Goal: Task Accomplishment & Management: Manage account settings

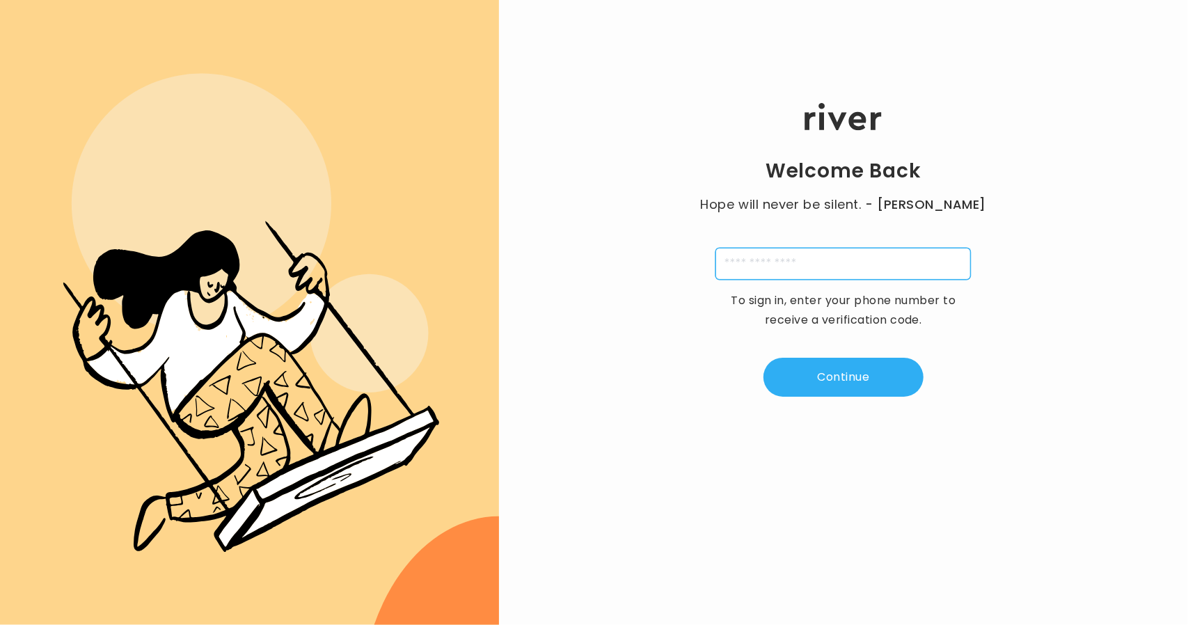
click at [769, 257] on input "tel" at bounding box center [842, 264] width 255 height 32
type input "**********"
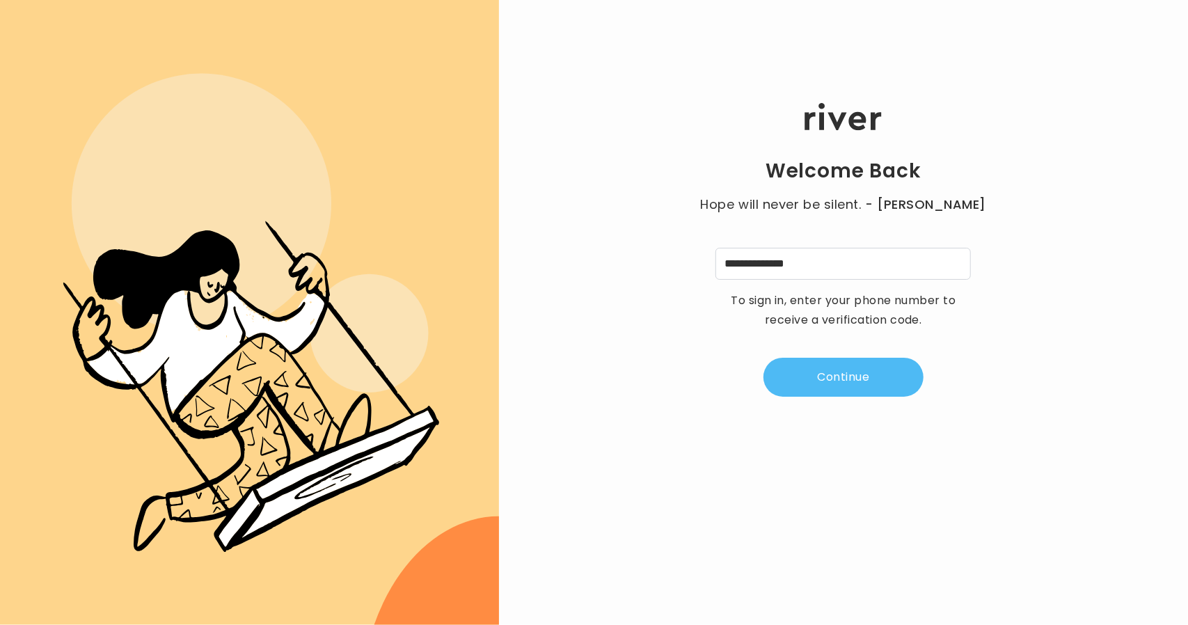
click at [822, 390] on button "Continue" at bounding box center [843, 377] width 160 height 39
click at [772, 263] on input "tel" at bounding box center [774, 264] width 32 height 32
type input "*"
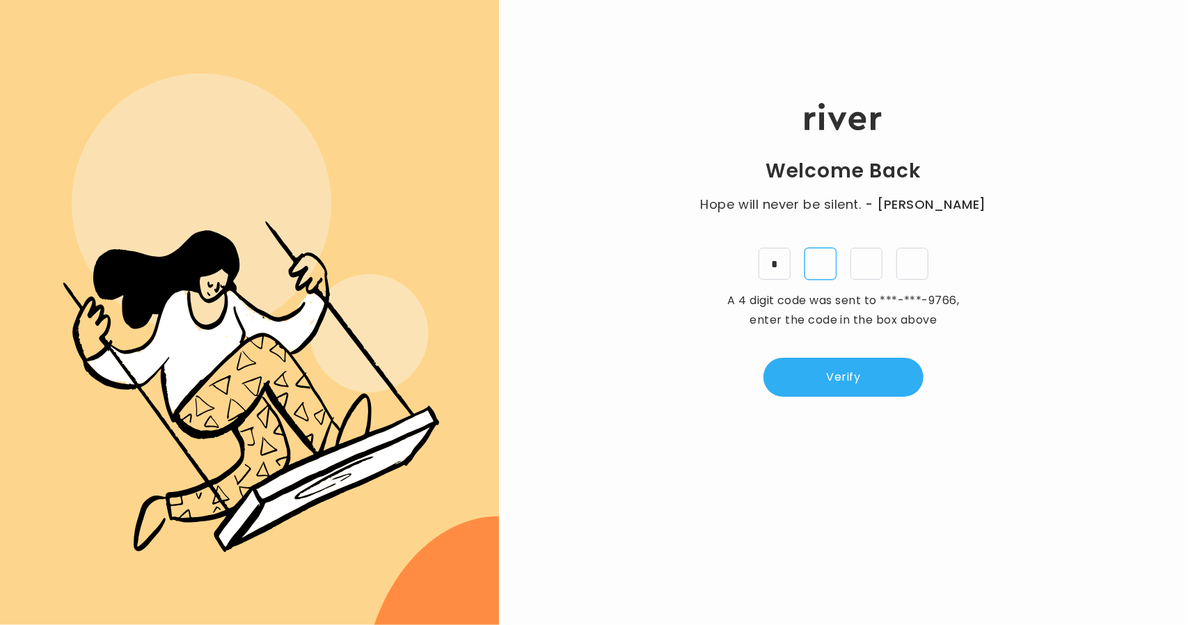
type input "*"
click at [821, 376] on button "Verify" at bounding box center [843, 377] width 160 height 39
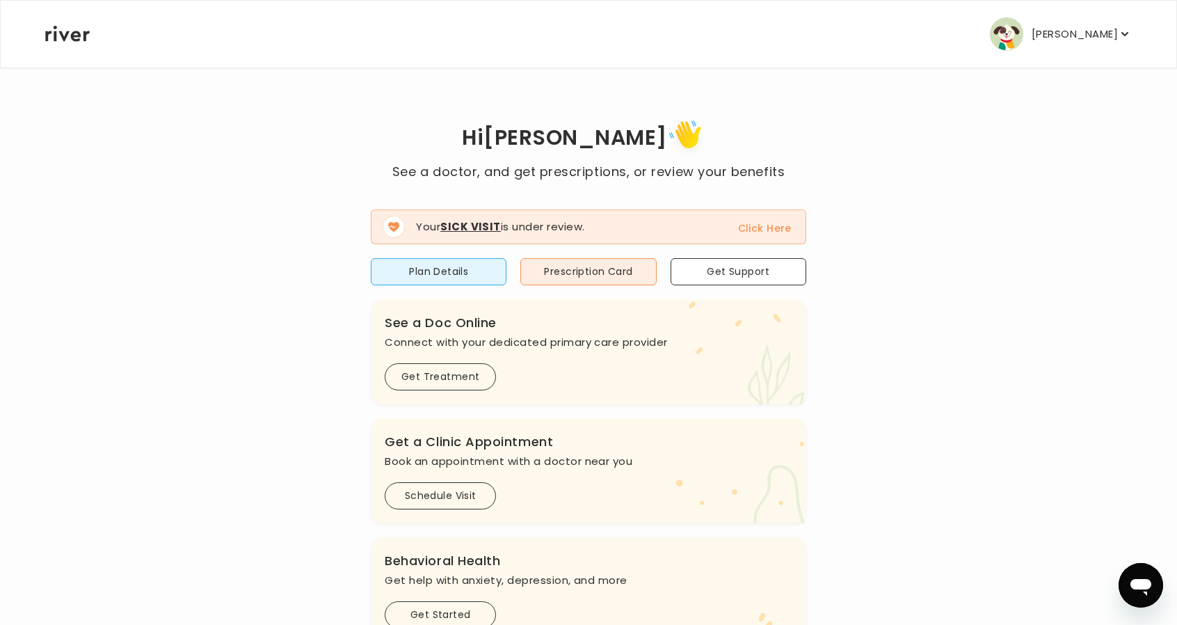
click at [1072, 31] on p "Kevin Guaman" at bounding box center [1075, 33] width 86 height 19
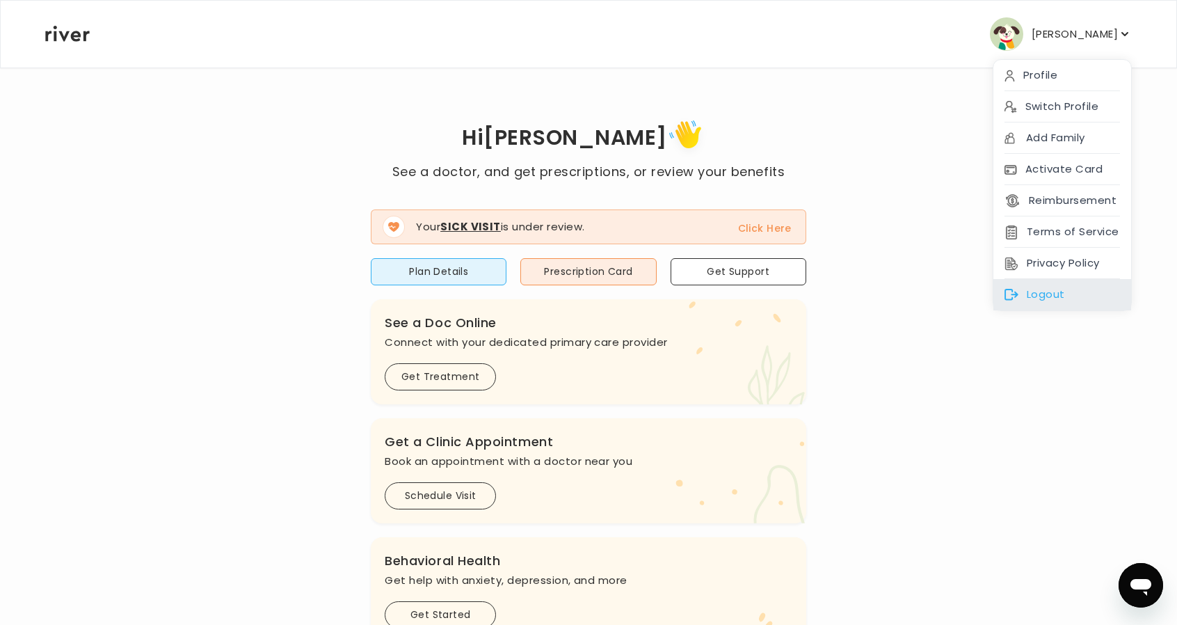
click at [1061, 285] on div "Logout" at bounding box center [1062, 294] width 138 height 31
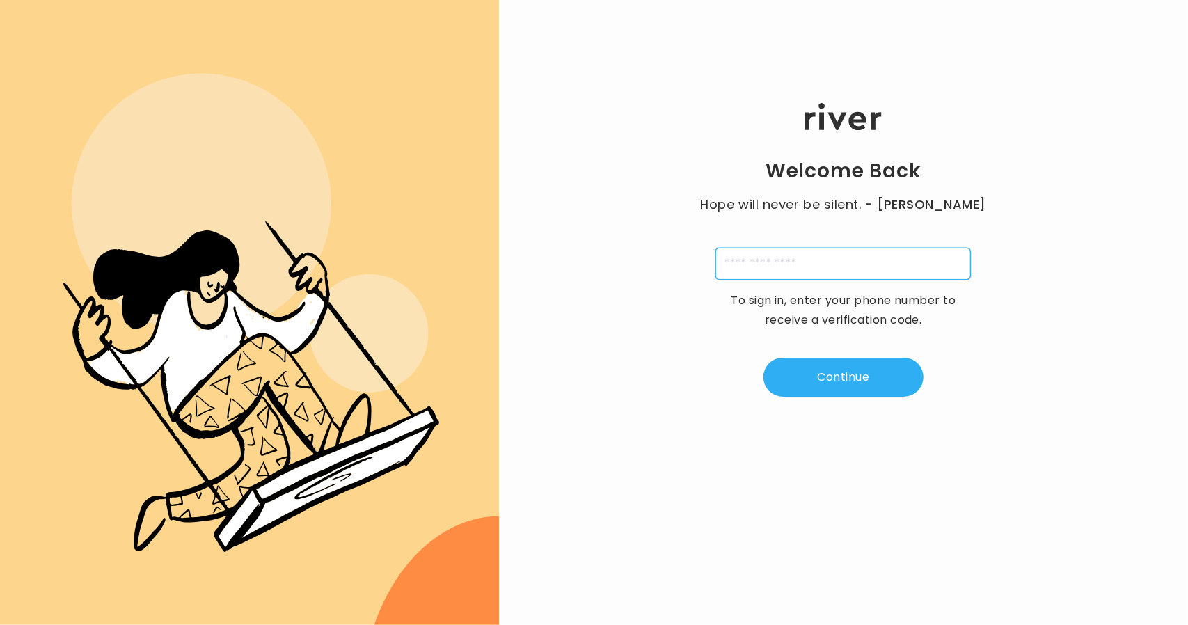
click at [785, 278] on input "tel" at bounding box center [842, 264] width 255 height 32
type input "**********"
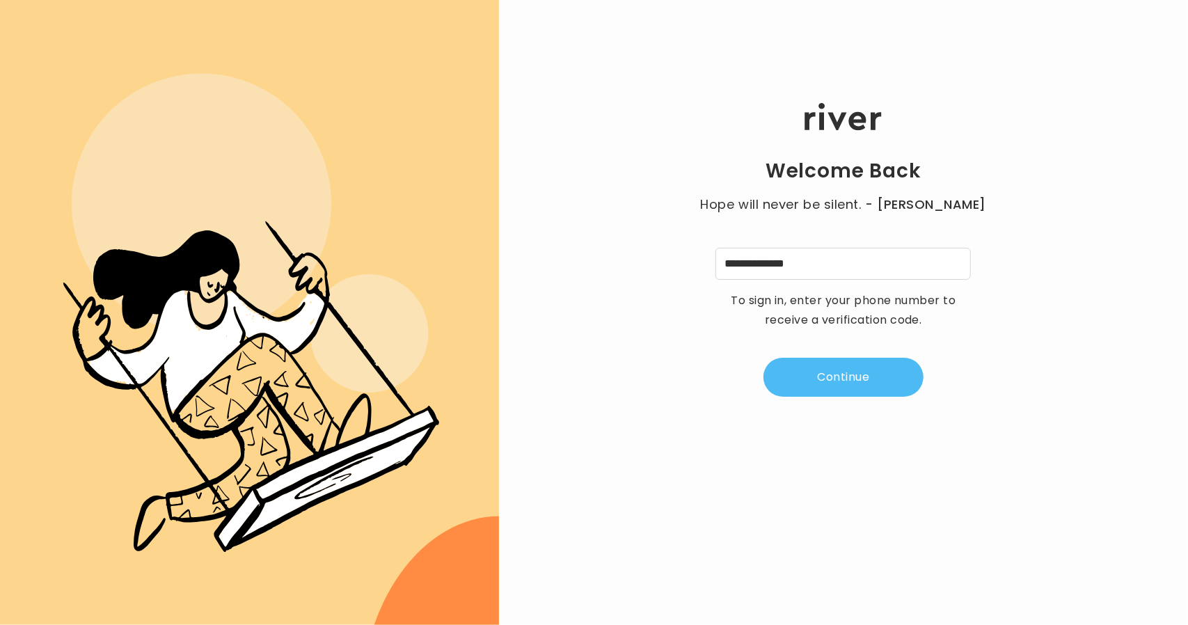
click at [853, 374] on button "Continue" at bounding box center [843, 377] width 160 height 39
click at [779, 263] on input "tel" at bounding box center [774, 264] width 32 height 32
type input "*"
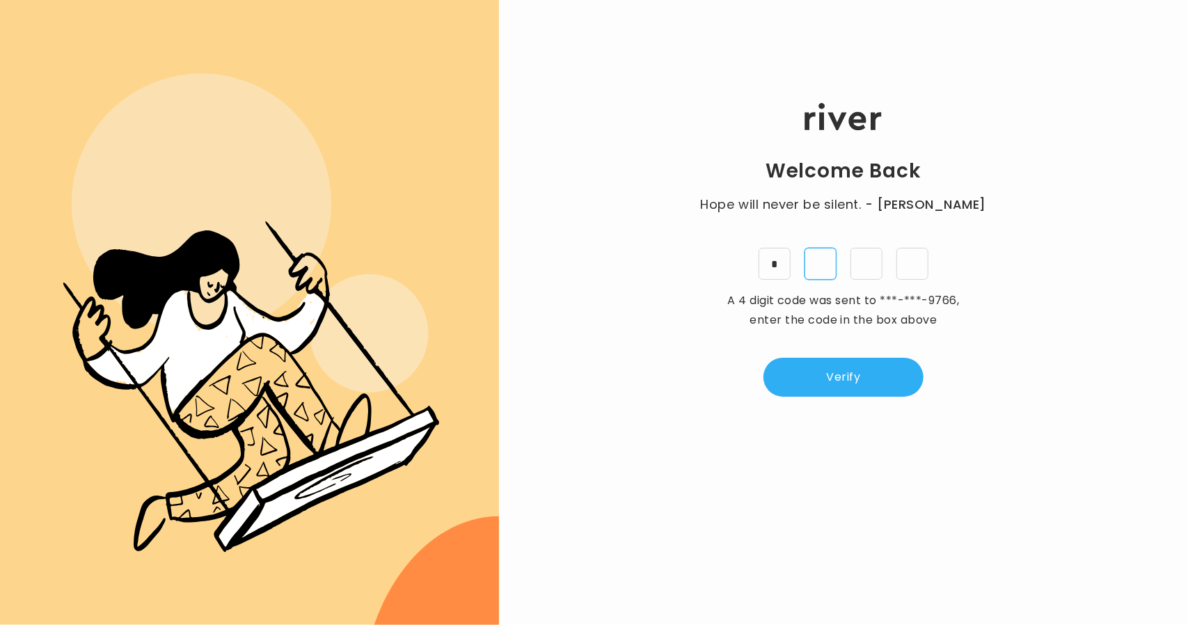
type input "*"
click at [825, 373] on button "Verify" at bounding box center [843, 377] width 160 height 39
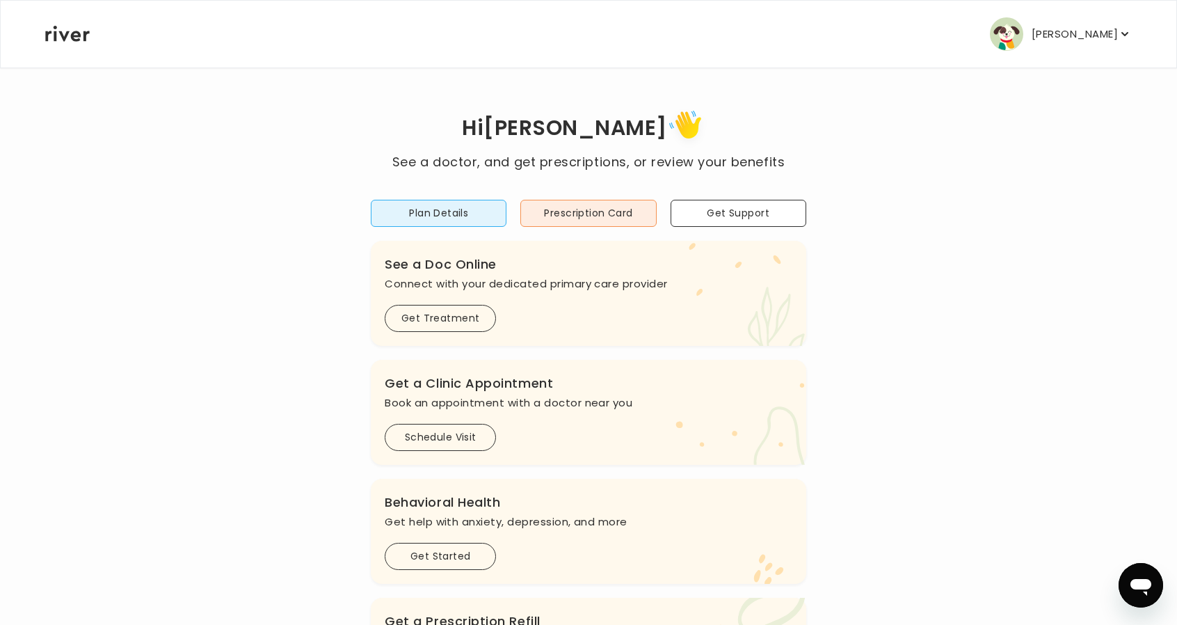
click at [1032, 38] on button "Stephen Milosh" at bounding box center [1061, 33] width 142 height 33
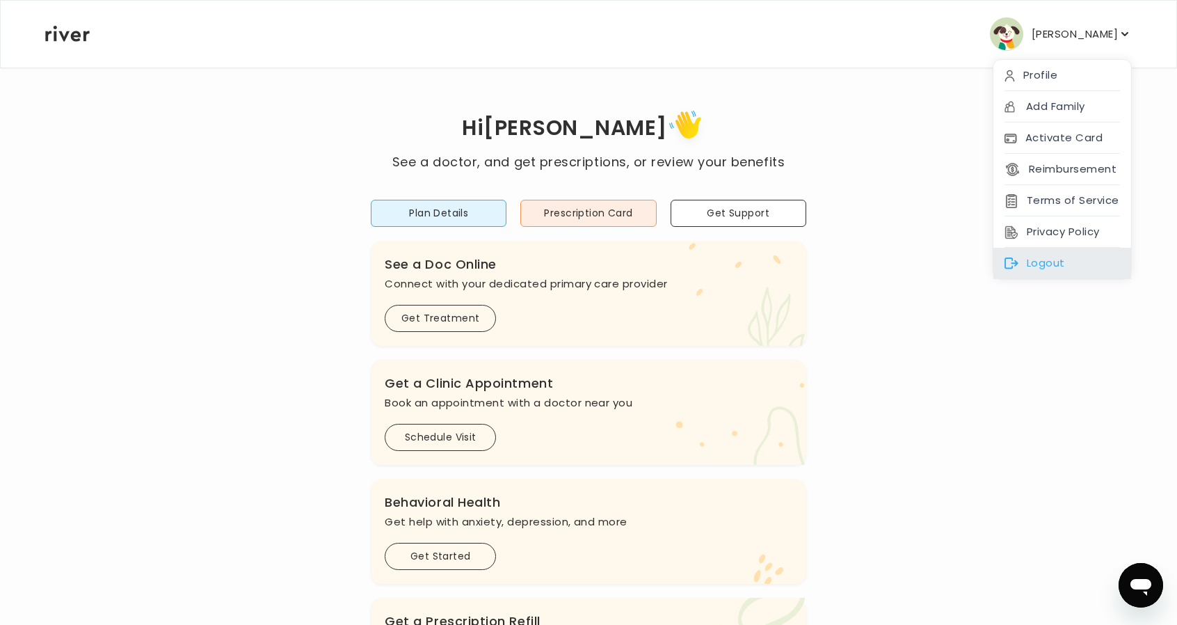
click at [1056, 262] on div "Logout" at bounding box center [1062, 263] width 138 height 31
